Goal: Information Seeking & Learning: Find specific page/section

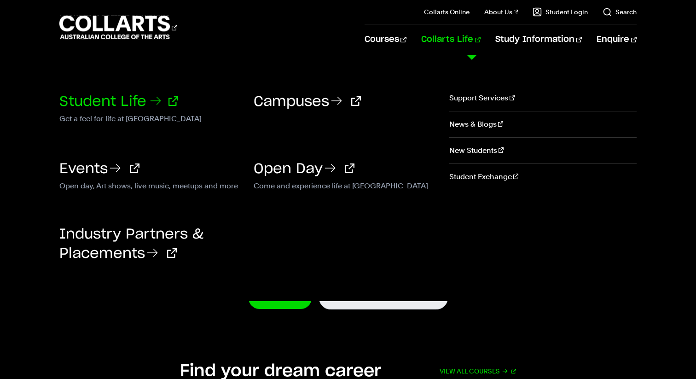
click at [131, 104] on link "Student Life" at bounding box center [118, 102] width 119 height 14
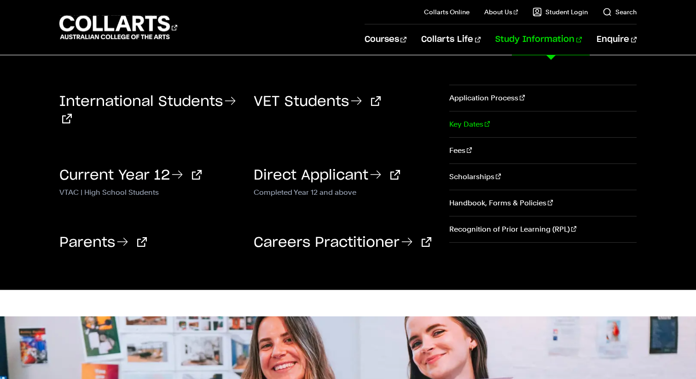
click at [468, 119] on link "Key Dates" at bounding box center [543, 124] width 188 height 26
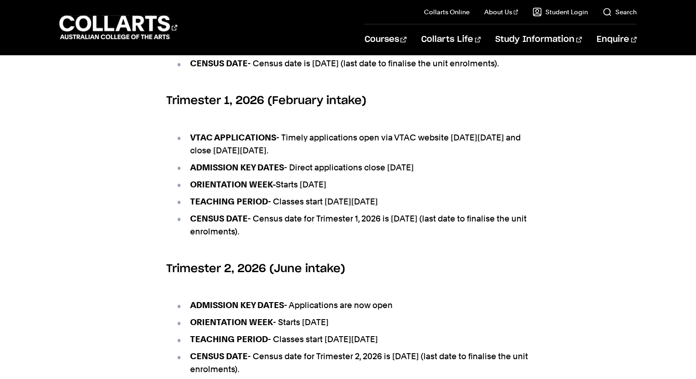
scroll to position [474, 0]
